Goal: Task Accomplishment & Management: Use online tool/utility

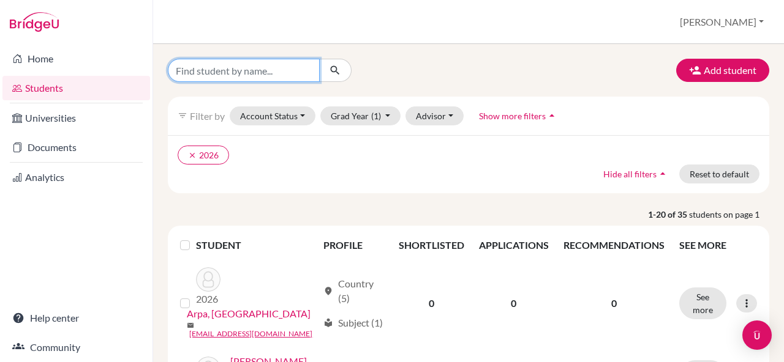
click at [233, 77] on input "Find student by name..." at bounding box center [244, 70] width 152 height 23
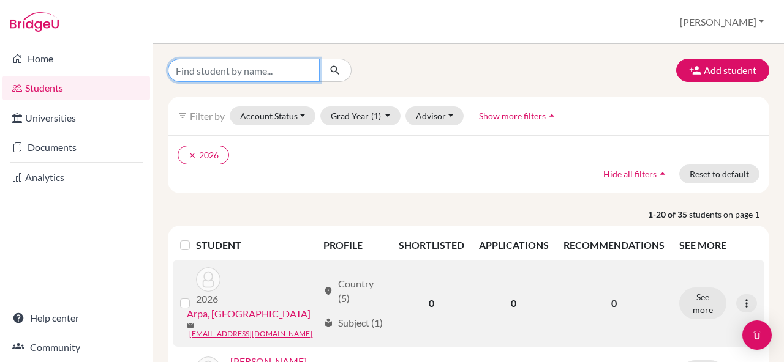
scroll to position [73, 0]
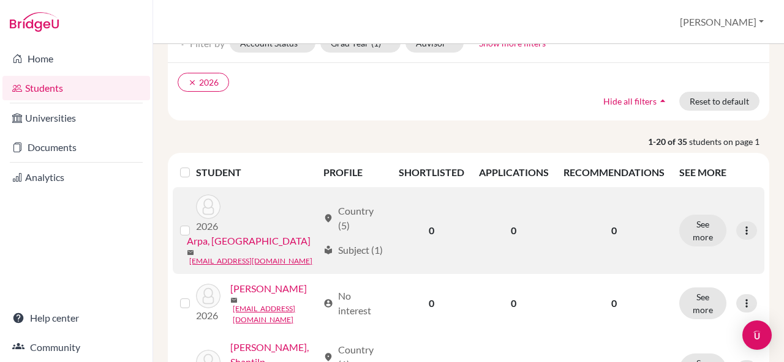
click at [238, 234] on link "Arpa, Leyla" at bounding box center [249, 241] width 124 height 15
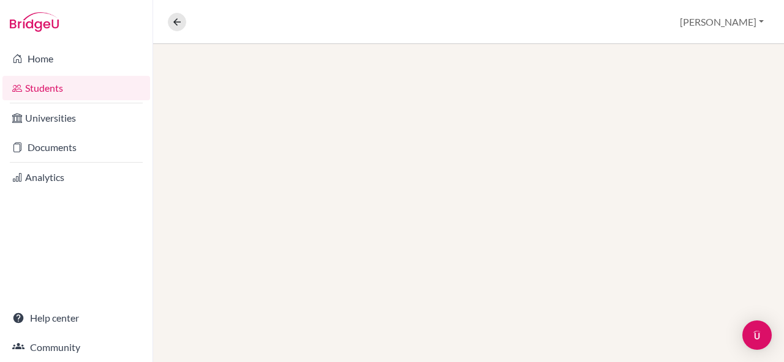
click at [719, 76] on div at bounding box center [468, 203] width 631 height 318
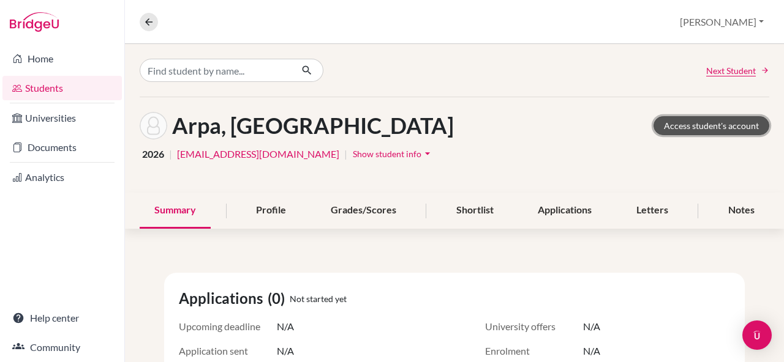
click at [707, 127] on link "Access student's account" at bounding box center [711, 125] width 116 height 19
click at [144, 24] on icon at bounding box center [148, 22] width 11 height 11
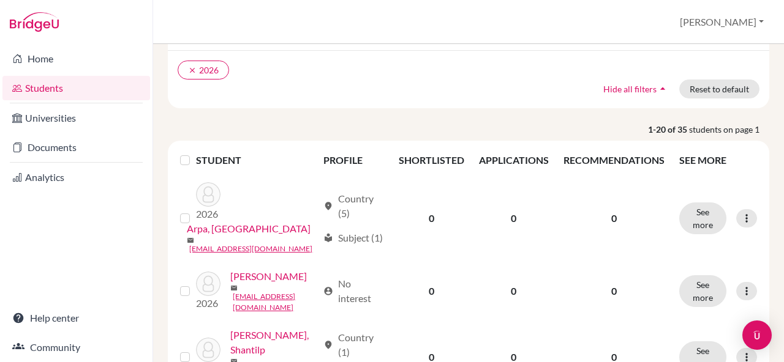
scroll to position [86, 0]
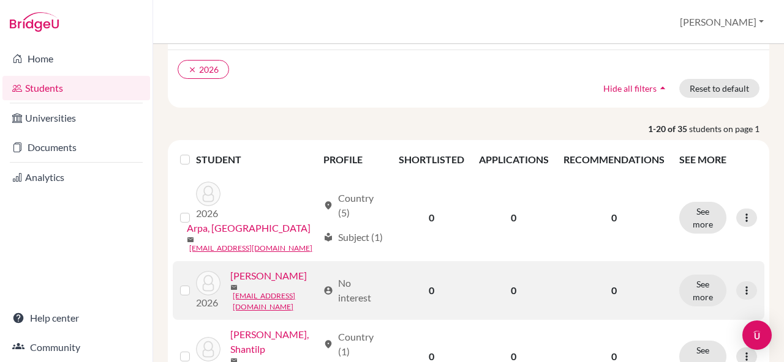
click at [273, 269] on link "[PERSON_NAME]" at bounding box center [268, 276] width 77 height 15
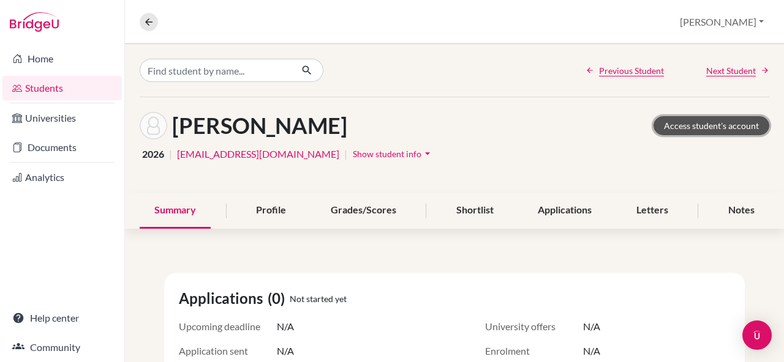
click at [710, 124] on link "Access student's account" at bounding box center [711, 125] width 116 height 19
click at [143, 23] on icon at bounding box center [148, 22] width 11 height 11
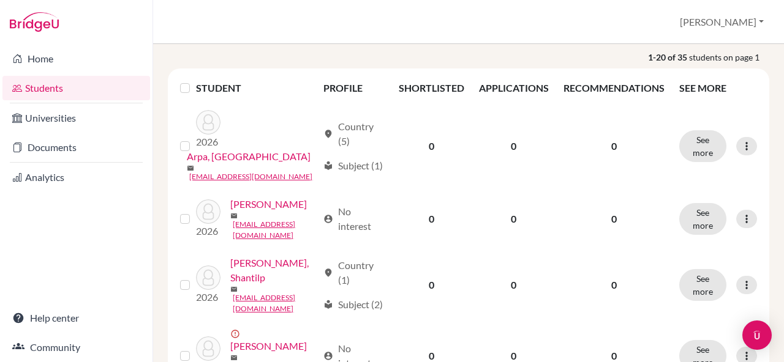
scroll to position [200, 0]
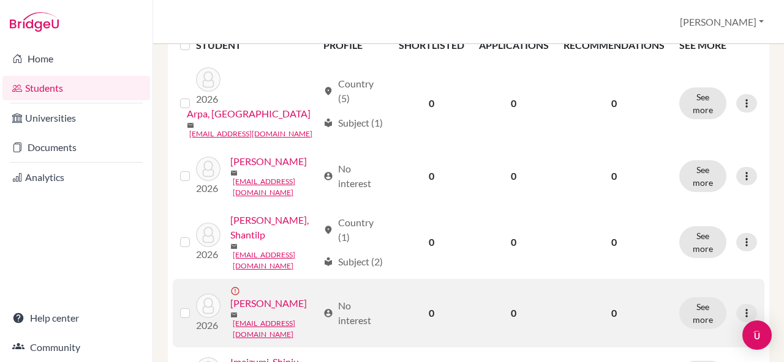
click at [274, 296] on link "Honmode, Avani" at bounding box center [268, 303] width 77 height 15
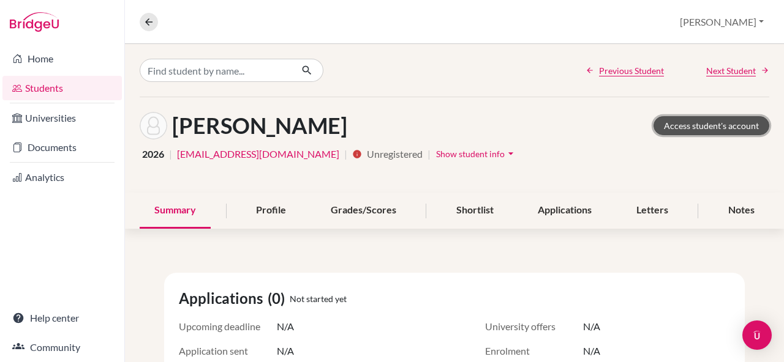
click at [720, 129] on link "Access student's account" at bounding box center [711, 125] width 116 height 19
click at [151, 30] on button at bounding box center [149, 22] width 18 height 18
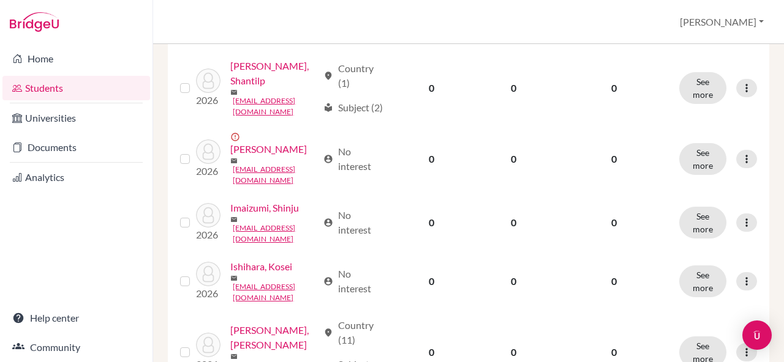
scroll to position [353, 0]
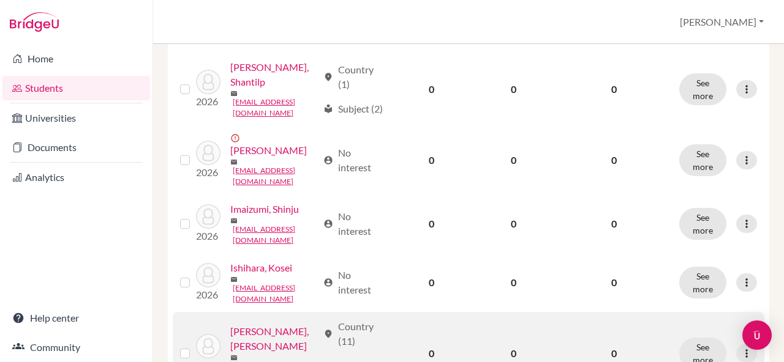
click at [258, 325] on link "Ivoglo, Maria Toginho" at bounding box center [273, 339] width 87 height 29
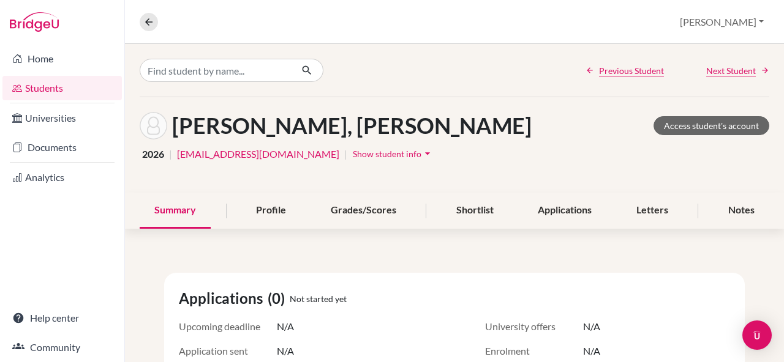
click at [588, 128] on div "Ivoglo, Maria Toginho Access student's account" at bounding box center [454, 126] width 629 height 28
click at [713, 134] on link "Access student's account" at bounding box center [711, 125] width 116 height 19
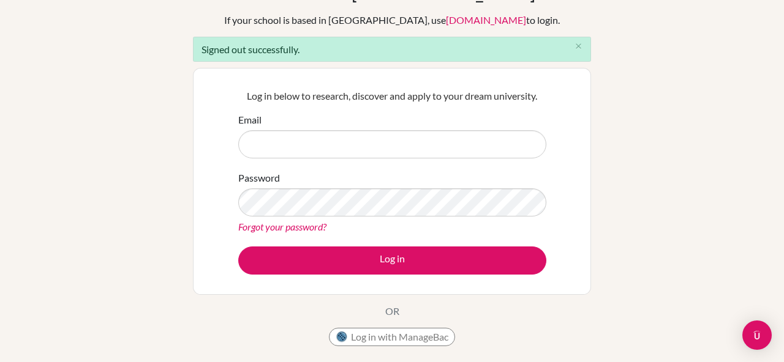
scroll to position [80, 0]
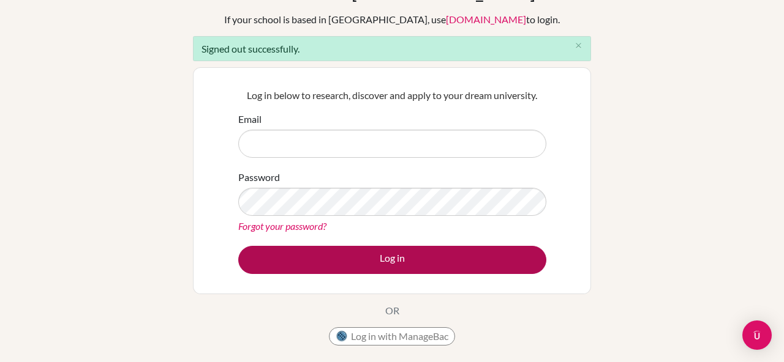
type input "[EMAIL_ADDRESS][DOMAIN_NAME]"
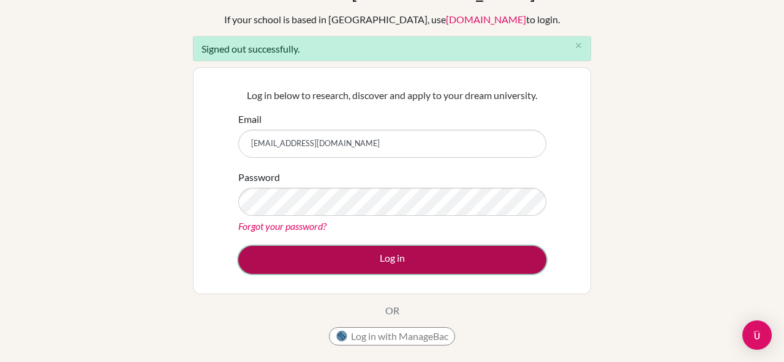
click at [421, 261] on button "Log in" at bounding box center [392, 260] width 308 height 28
